Goal: Task Accomplishment & Management: Manage account settings

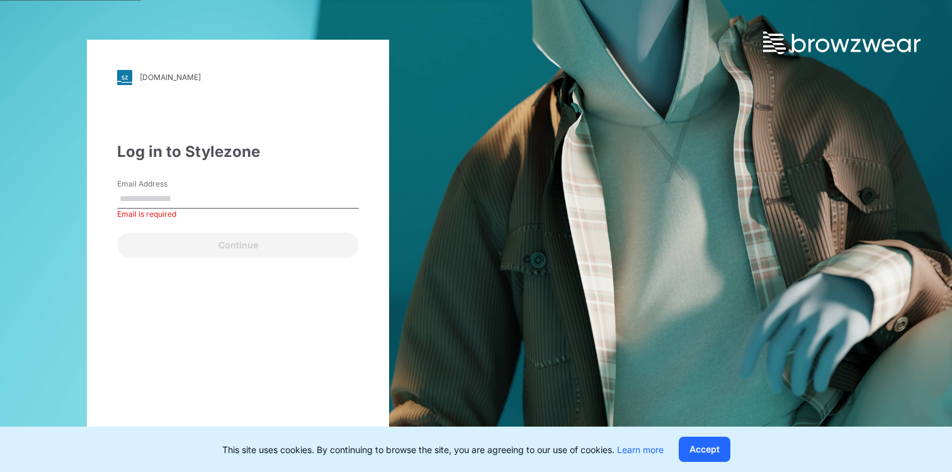
type input "**********"
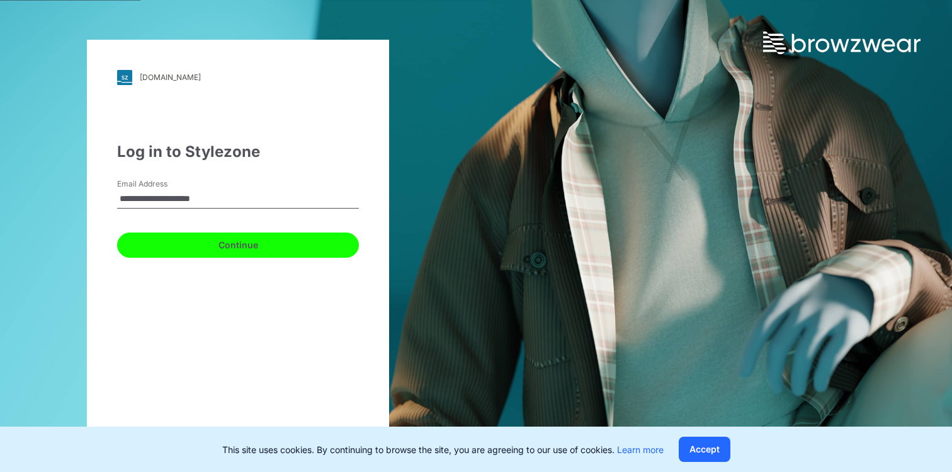
click at [241, 247] on button "Continue" at bounding box center [238, 244] width 242 height 25
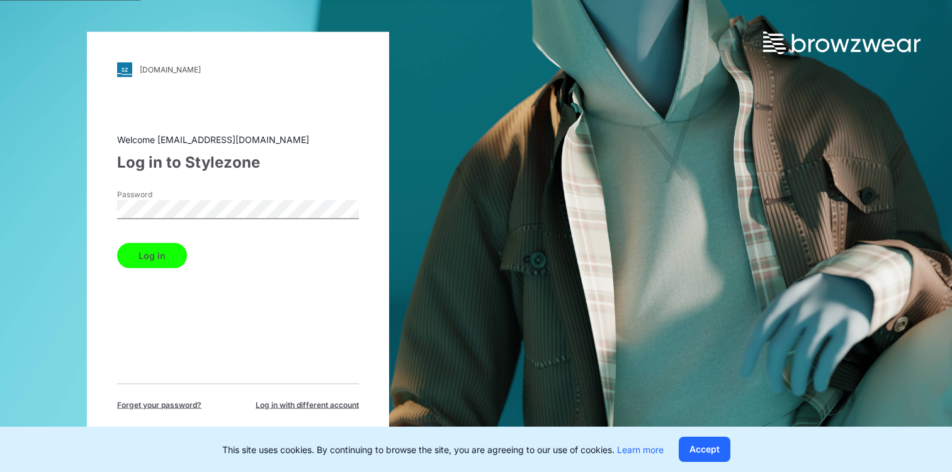
click at [176, 248] on button "Log in" at bounding box center [152, 254] width 70 height 25
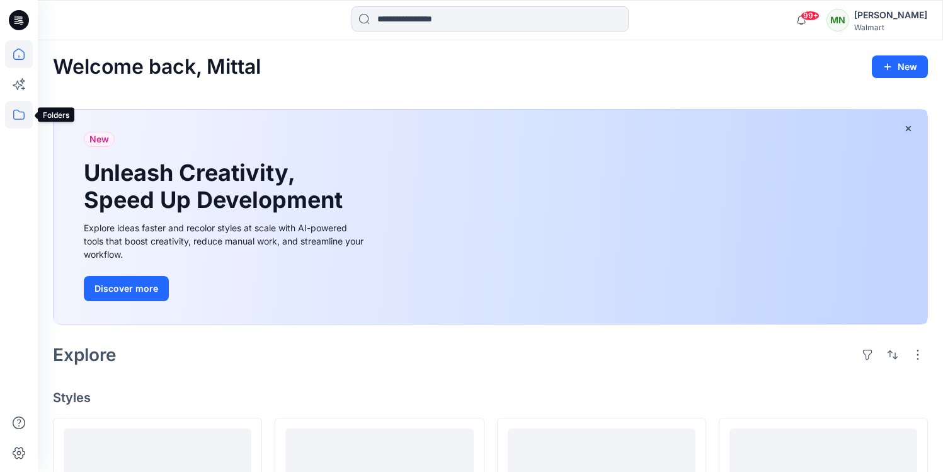
click at [13, 120] on icon at bounding box center [19, 115] width 28 height 28
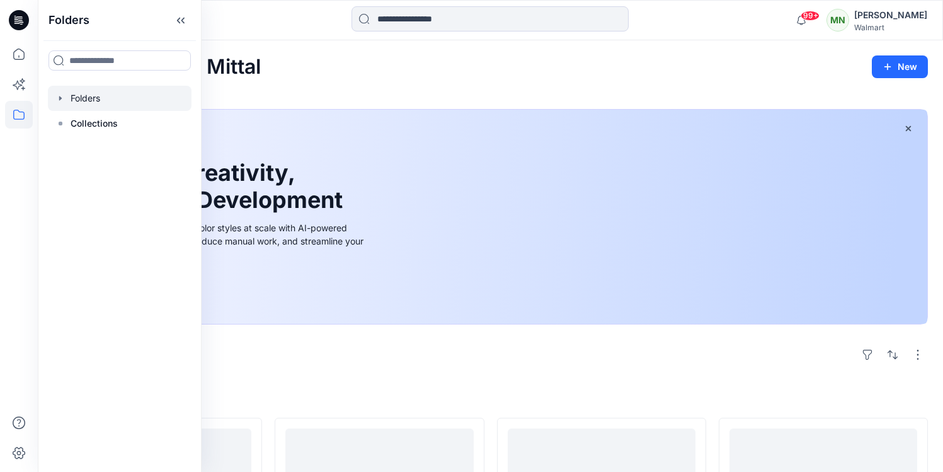
click at [64, 97] on icon "button" at bounding box center [60, 98] width 10 height 10
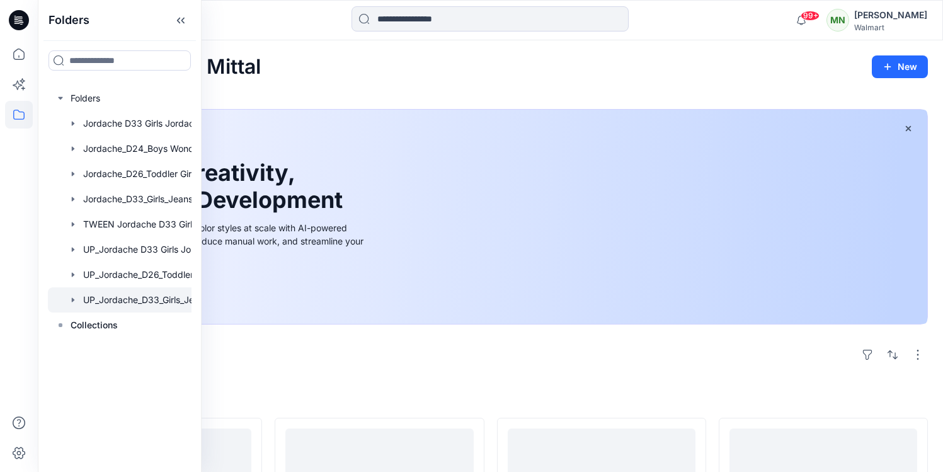
click at [171, 305] on div at bounding box center [136, 299] width 176 height 25
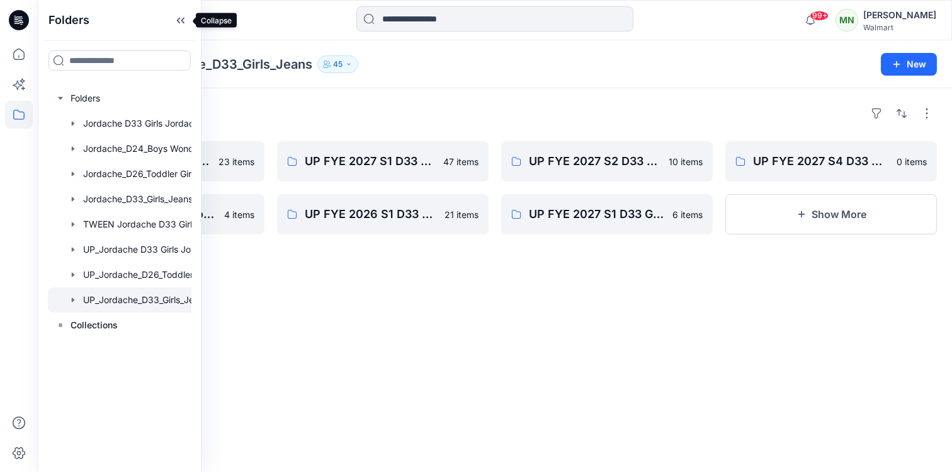
click at [184, 19] on icon at bounding box center [181, 20] width 20 height 21
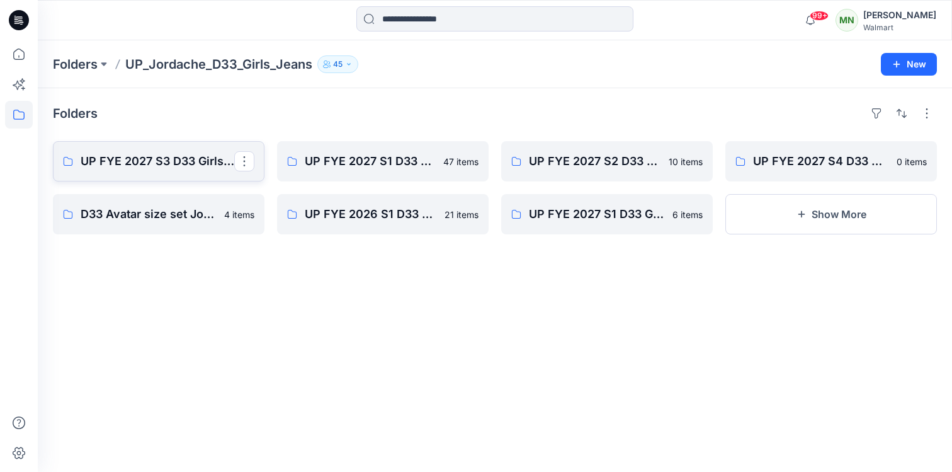
click at [167, 164] on p "UP FYE 2027 S3 D33 Girls Tops & Bottoms Jordache" at bounding box center [158, 161] width 154 height 18
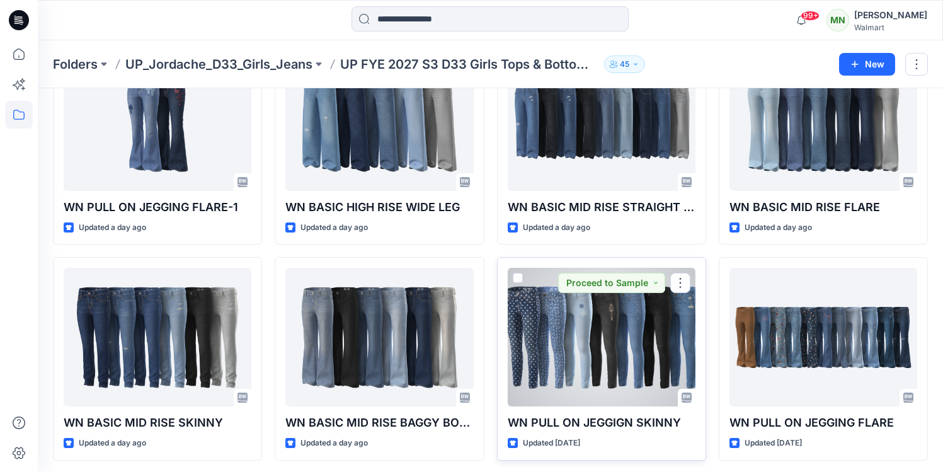
scroll to position [319, 0]
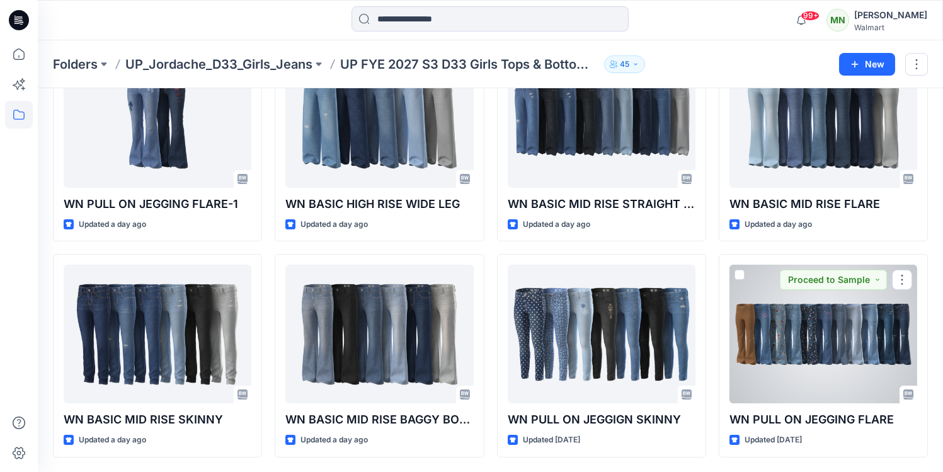
click at [815, 327] on div at bounding box center [823, 334] width 188 height 139
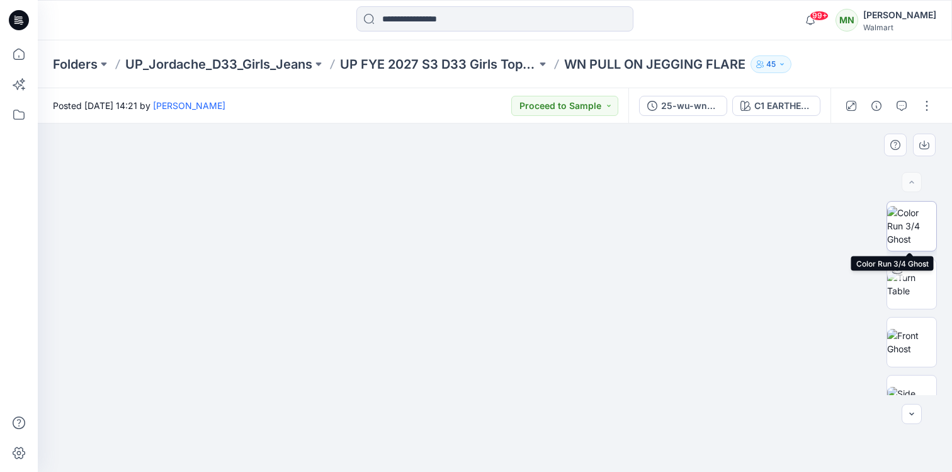
click at [912, 231] on img at bounding box center [911, 226] width 49 height 40
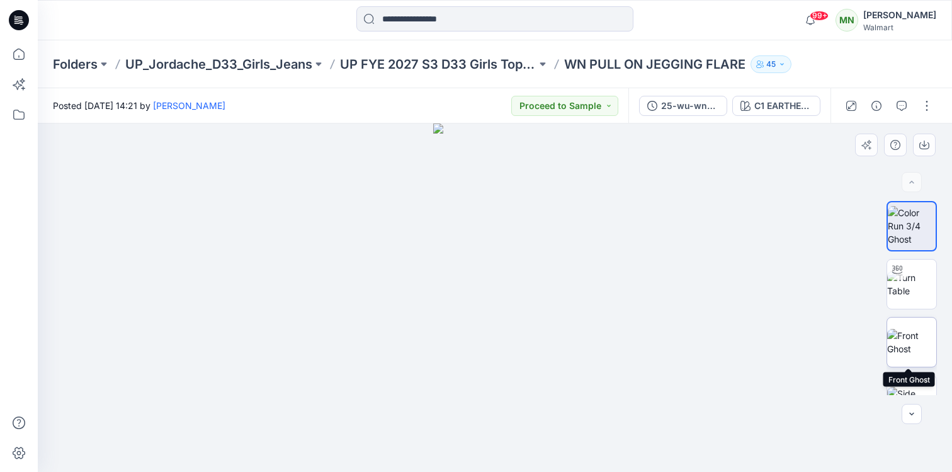
click at [915, 338] on img at bounding box center [911, 342] width 49 height 26
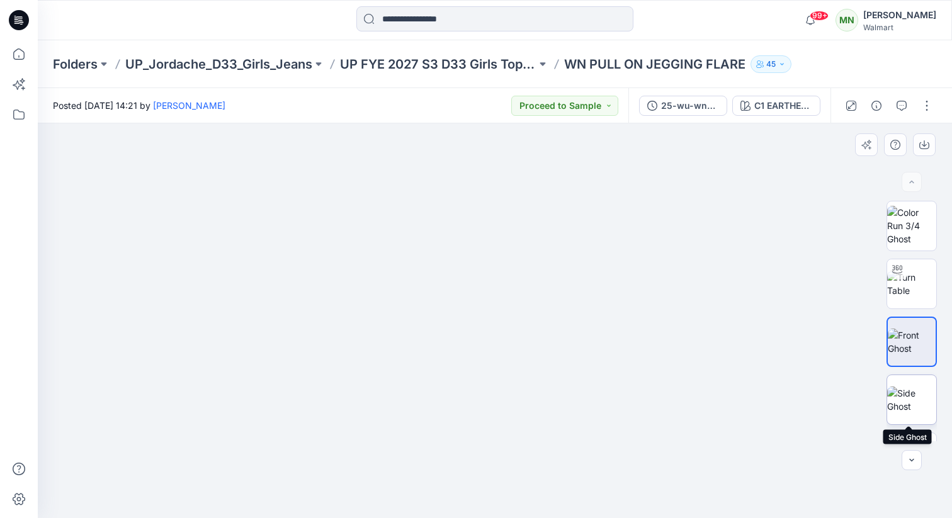
click at [903, 389] on img at bounding box center [911, 400] width 49 height 26
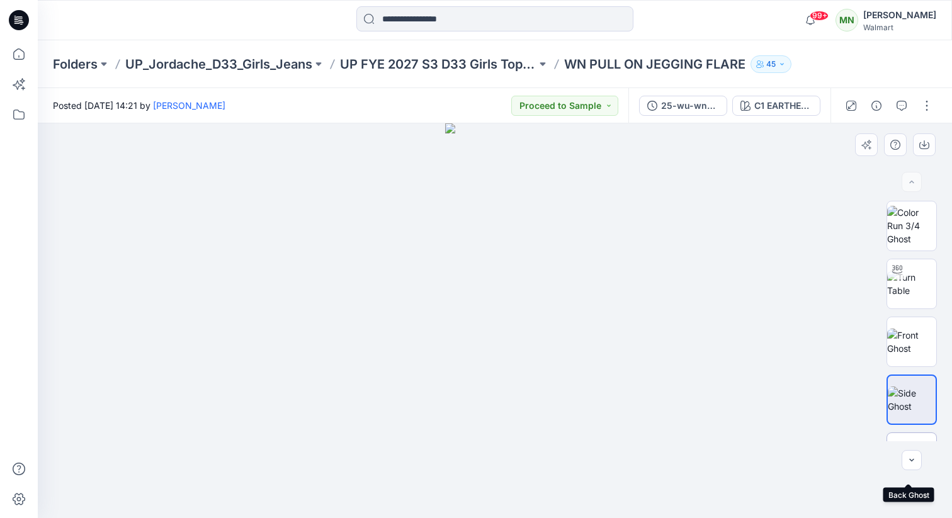
click at [903, 445] on img at bounding box center [911, 458] width 49 height 26
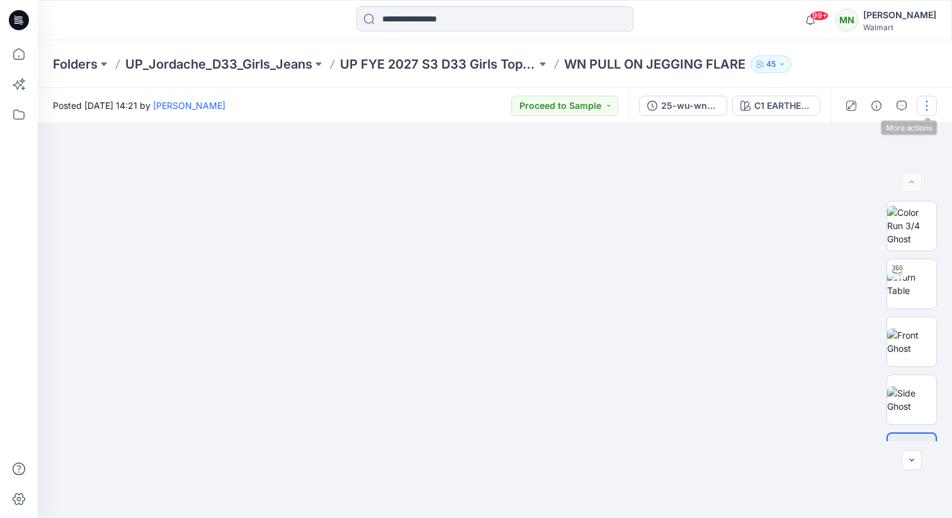
click at [928, 105] on button "button" at bounding box center [927, 106] width 20 height 20
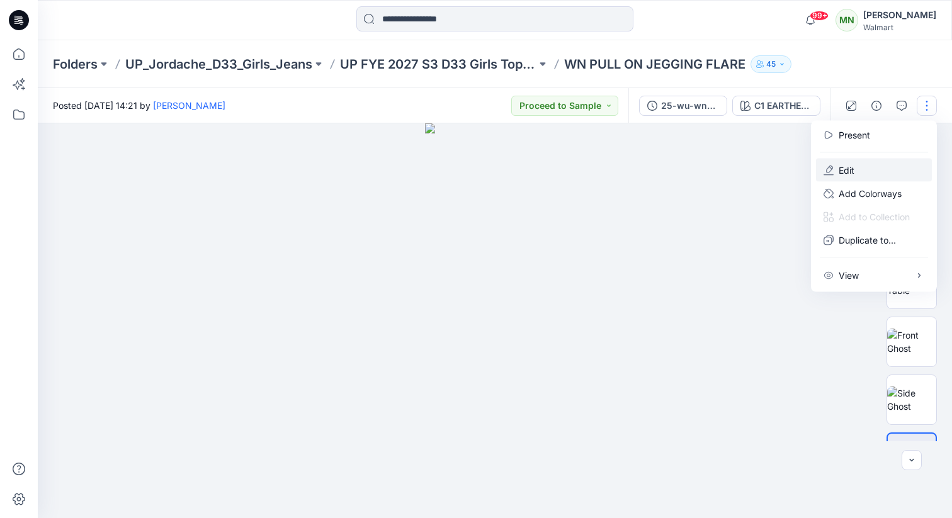
click at [865, 169] on button "Edit" at bounding box center [874, 170] width 116 height 23
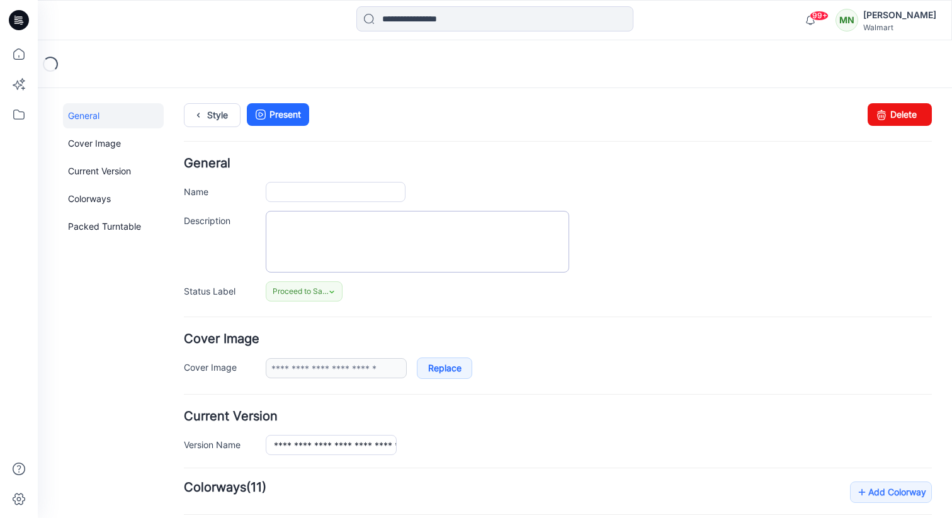
type input "**********"
